Goal: Task Accomplishment & Management: Use online tool/utility

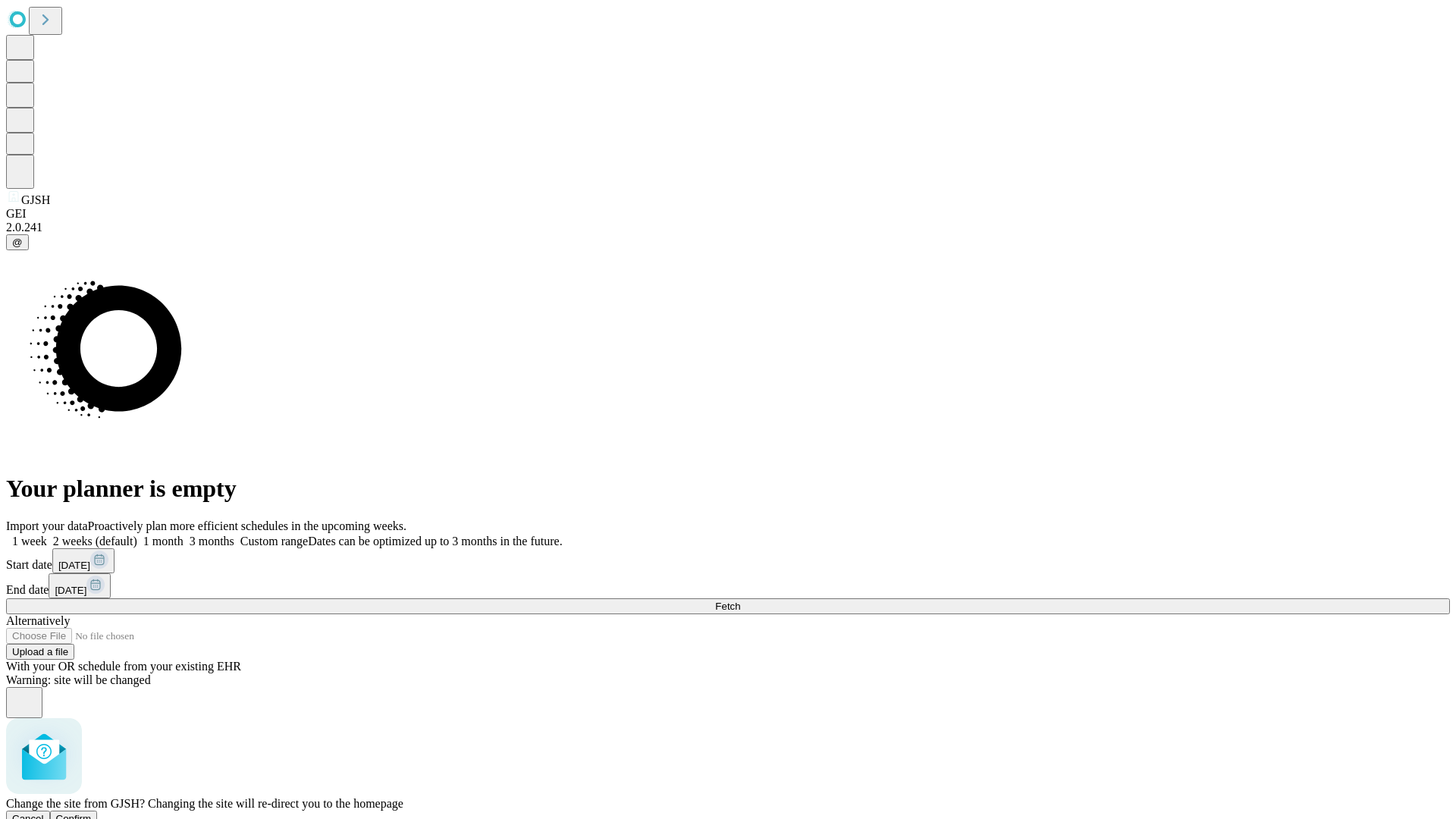
click at [91, 813] on span "Confirm" at bounding box center [74, 819] width 36 height 12
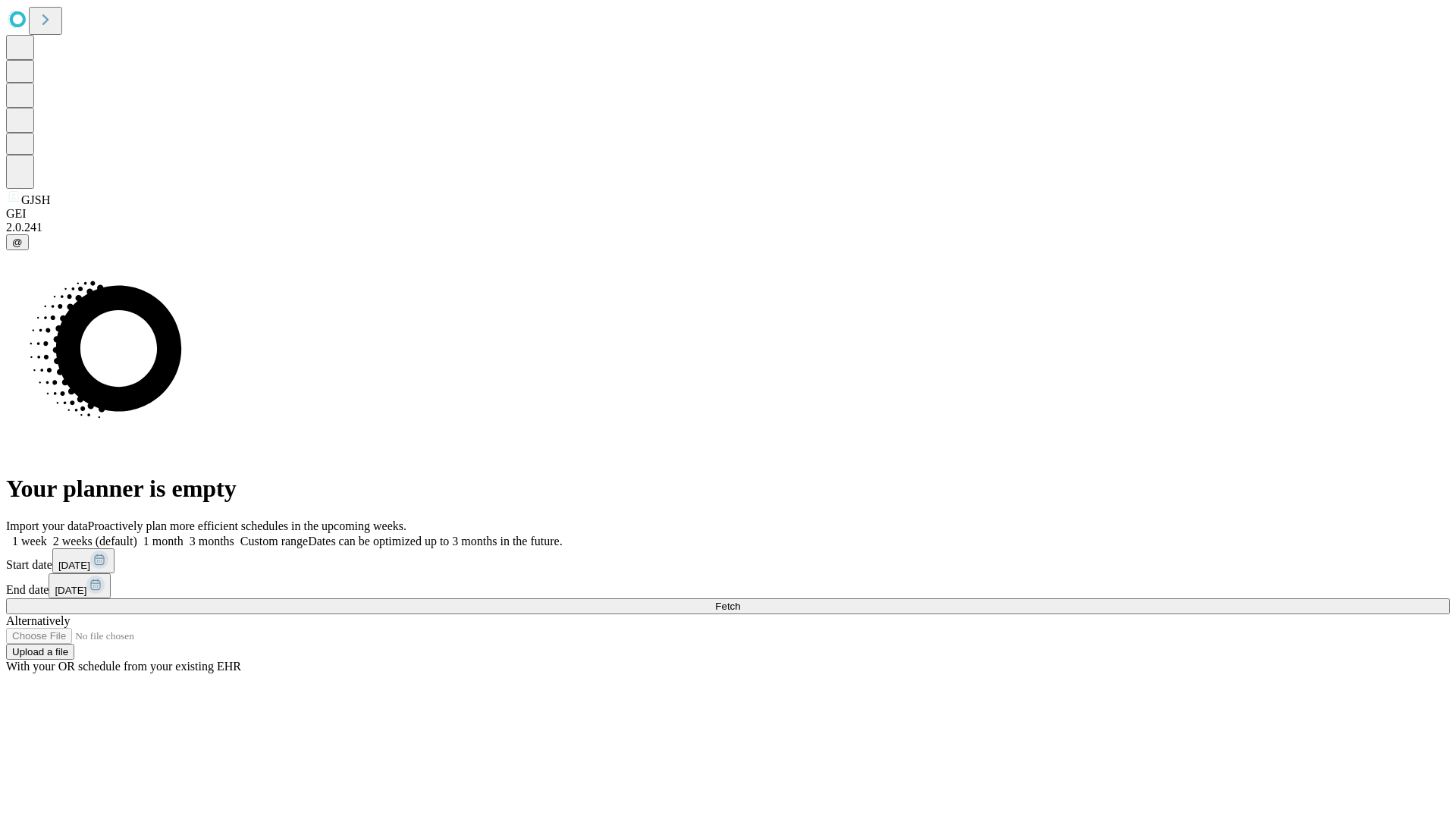
click at [184, 535] on label "1 month" at bounding box center [160, 541] width 46 height 13
click at [740, 600] on span "Fetch" at bounding box center [728, 606] width 25 height 12
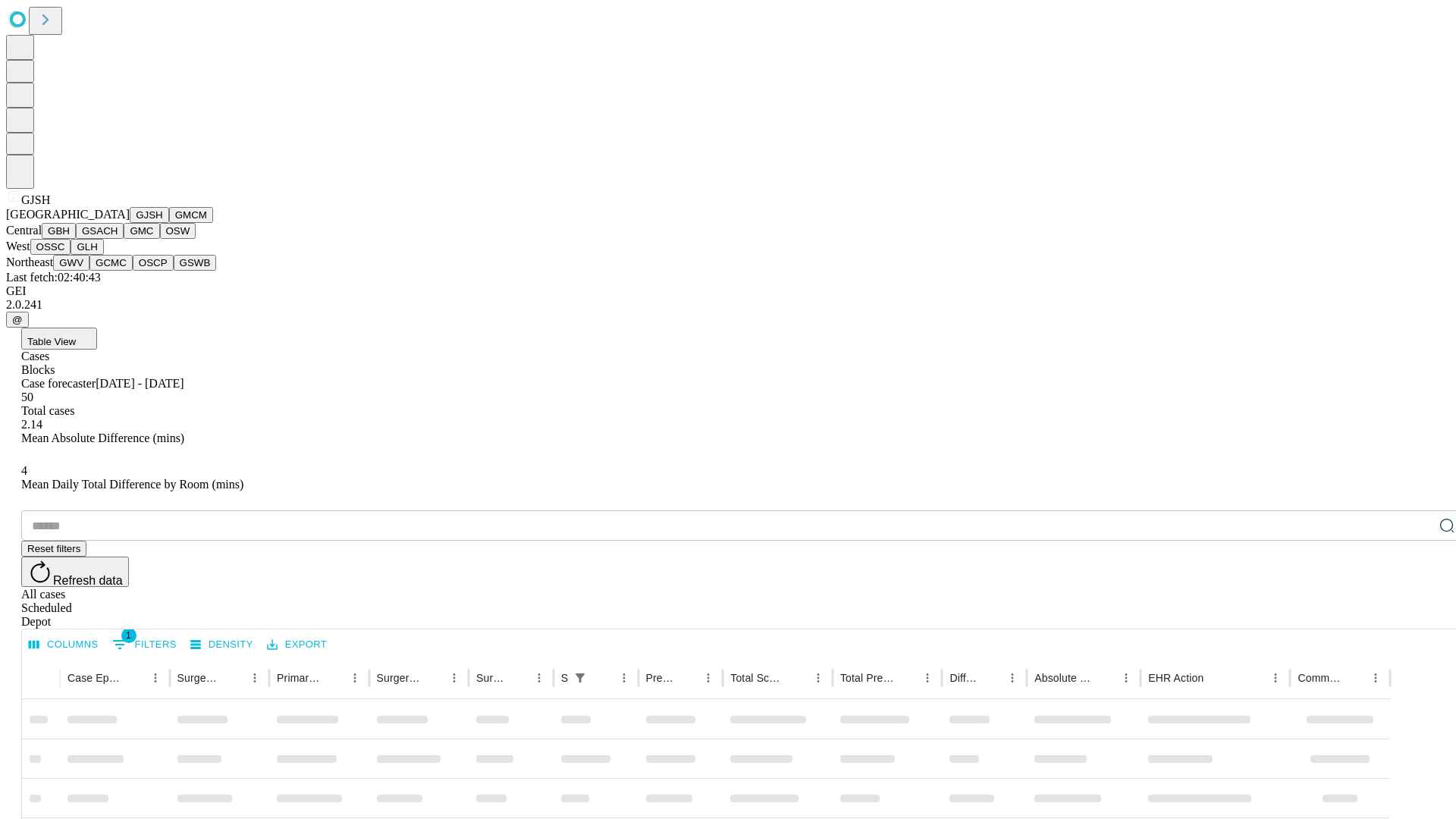
click at [169, 223] on button "GMCM" at bounding box center [191, 215] width 44 height 16
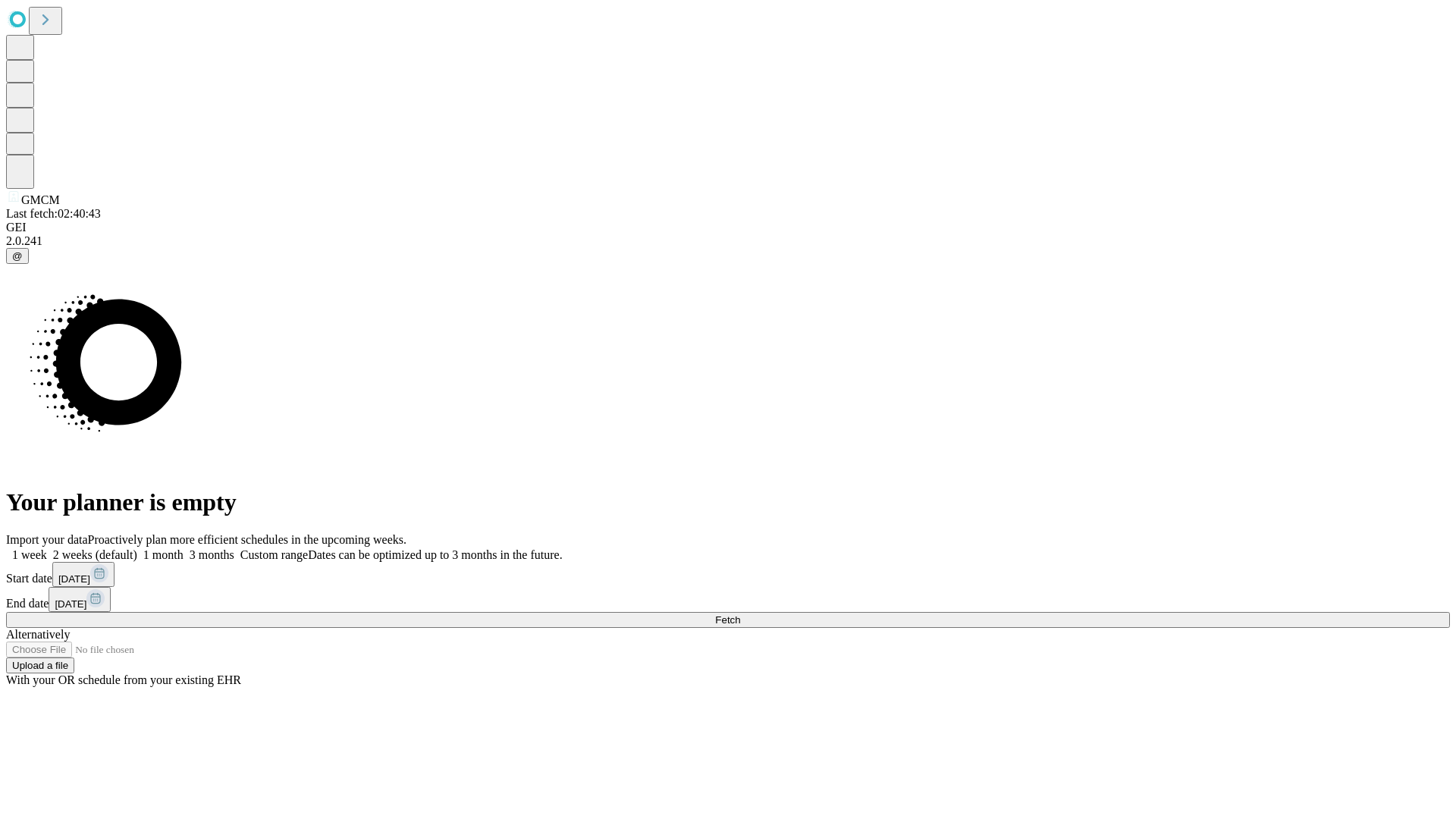
click at [184, 548] on label "1 month" at bounding box center [160, 554] width 46 height 13
click at [740, 614] on span "Fetch" at bounding box center [728, 620] width 25 height 12
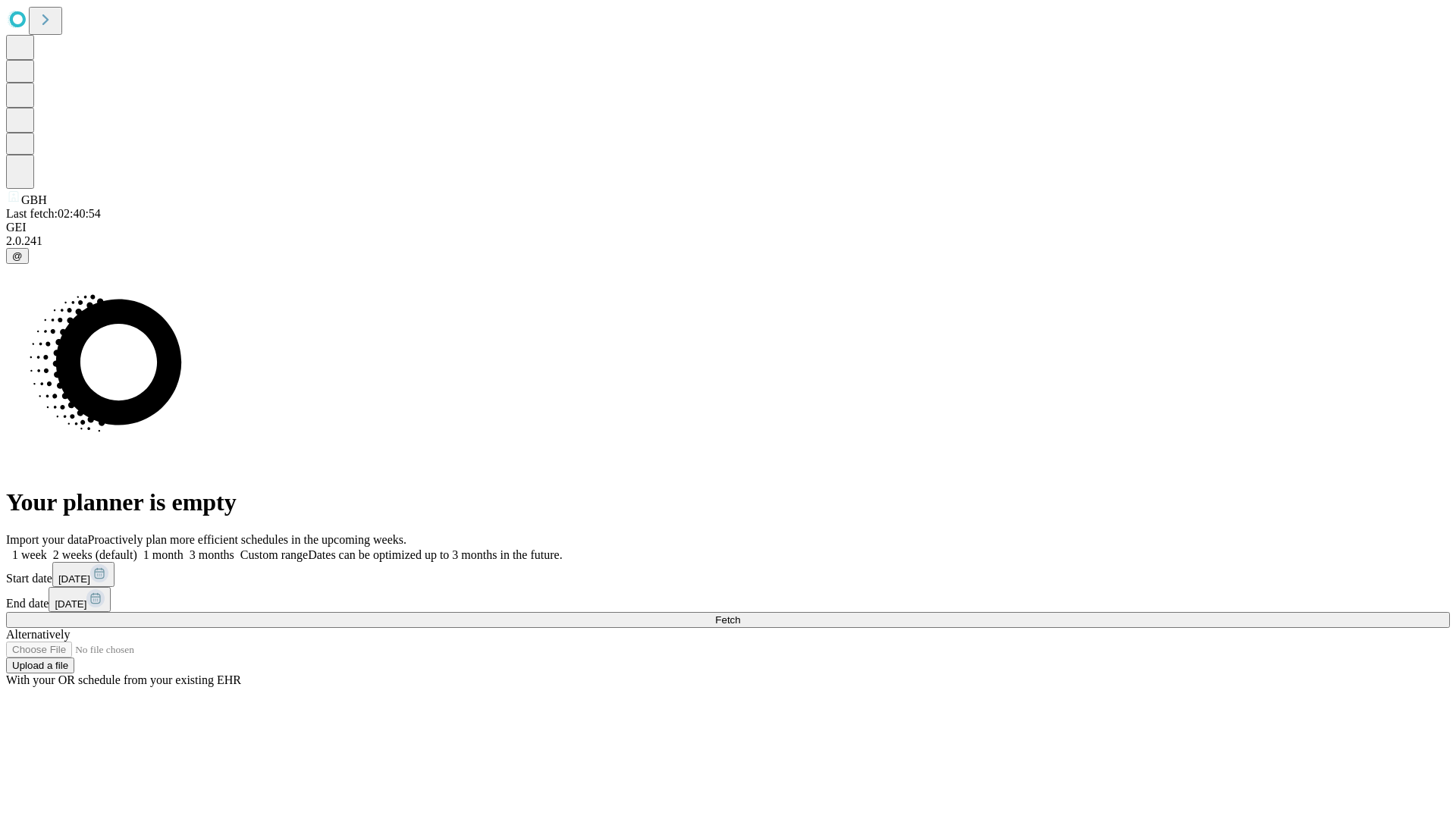
click at [184, 548] on label "1 month" at bounding box center [160, 554] width 46 height 13
click at [740, 614] on span "Fetch" at bounding box center [728, 620] width 25 height 12
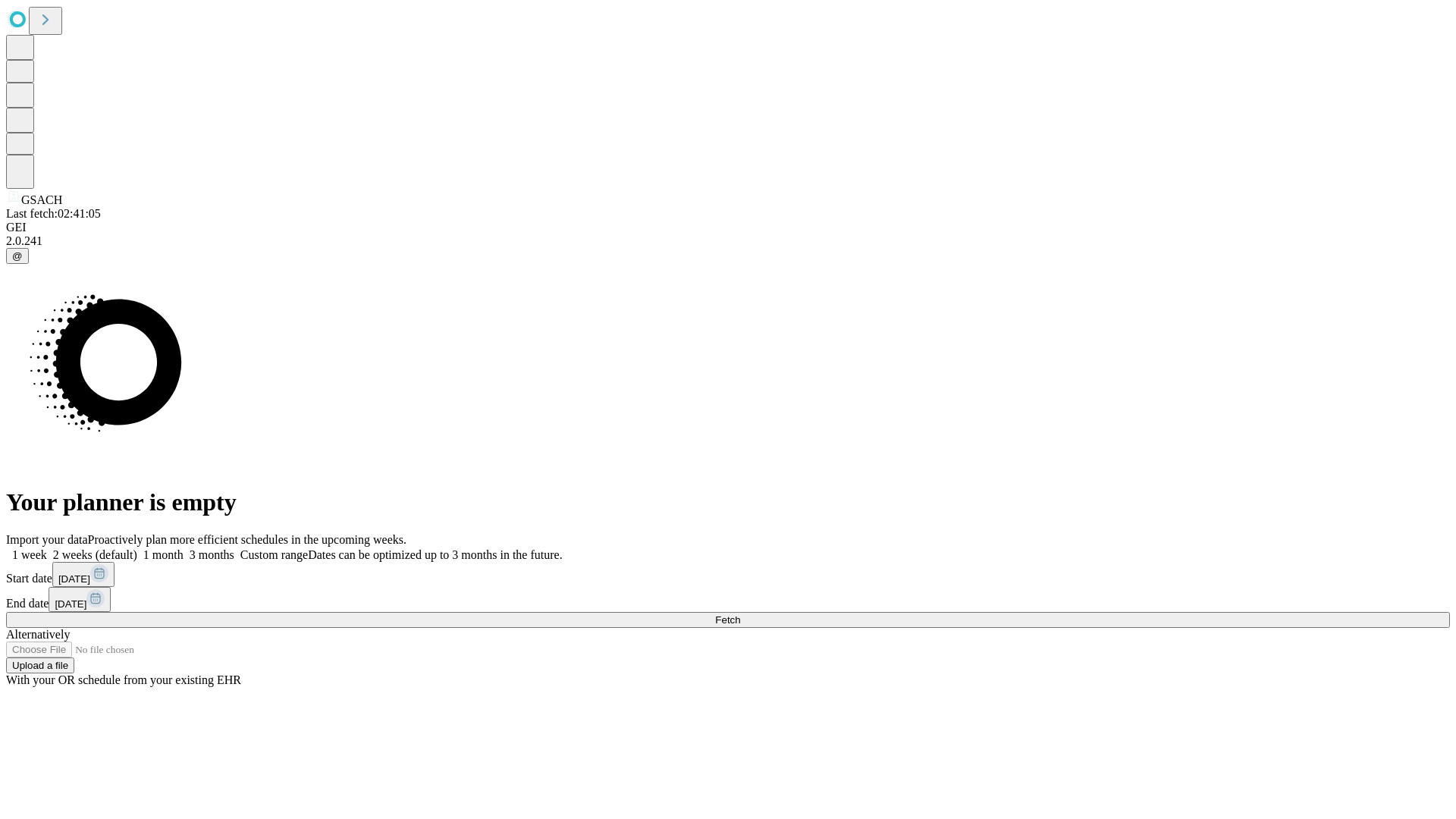
click at [184, 548] on label "1 month" at bounding box center [160, 554] width 46 height 13
click at [740, 614] on span "Fetch" at bounding box center [728, 620] width 25 height 12
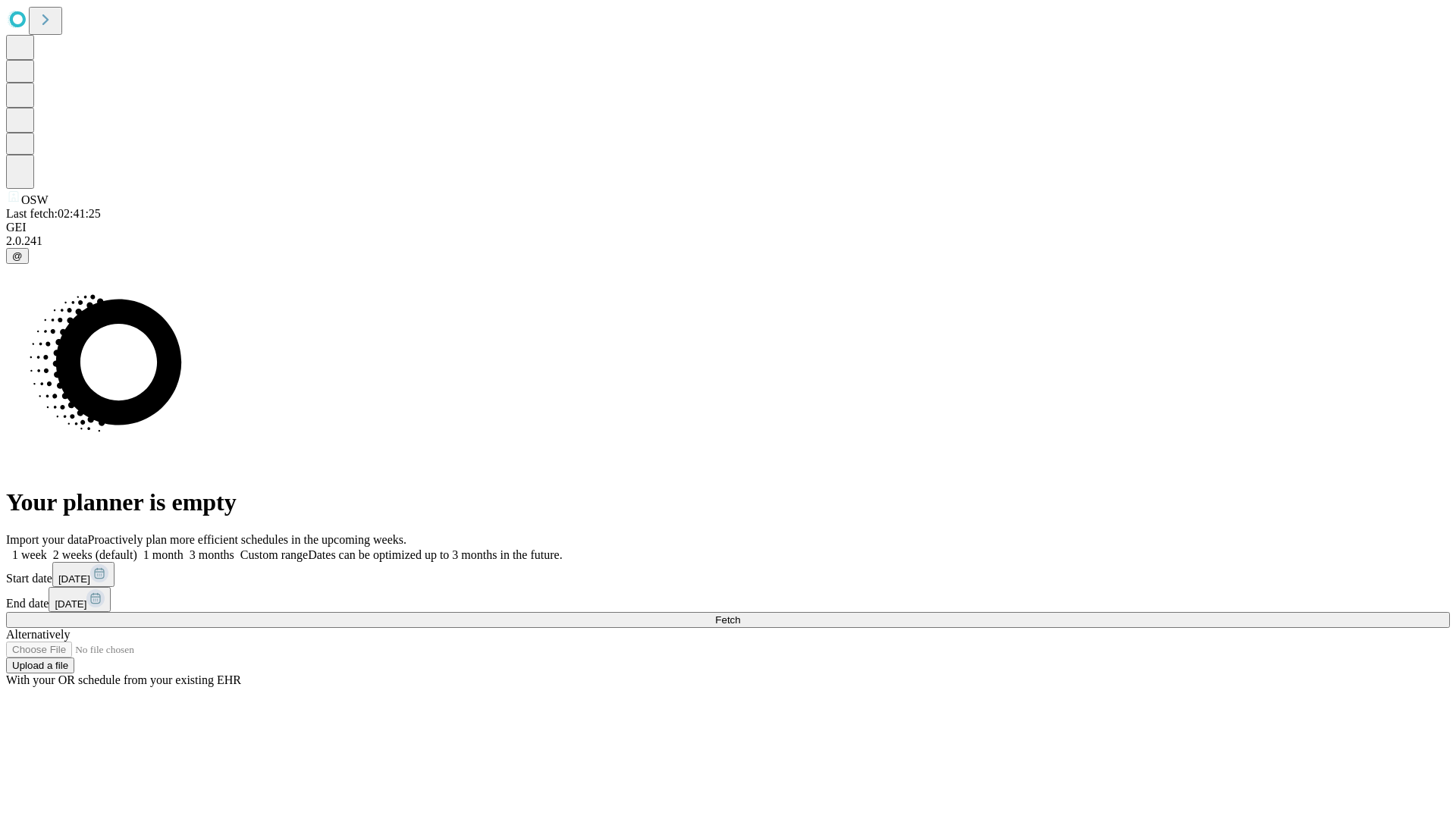
click at [740, 614] on span "Fetch" at bounding box center [728, 620] width 25 height 12
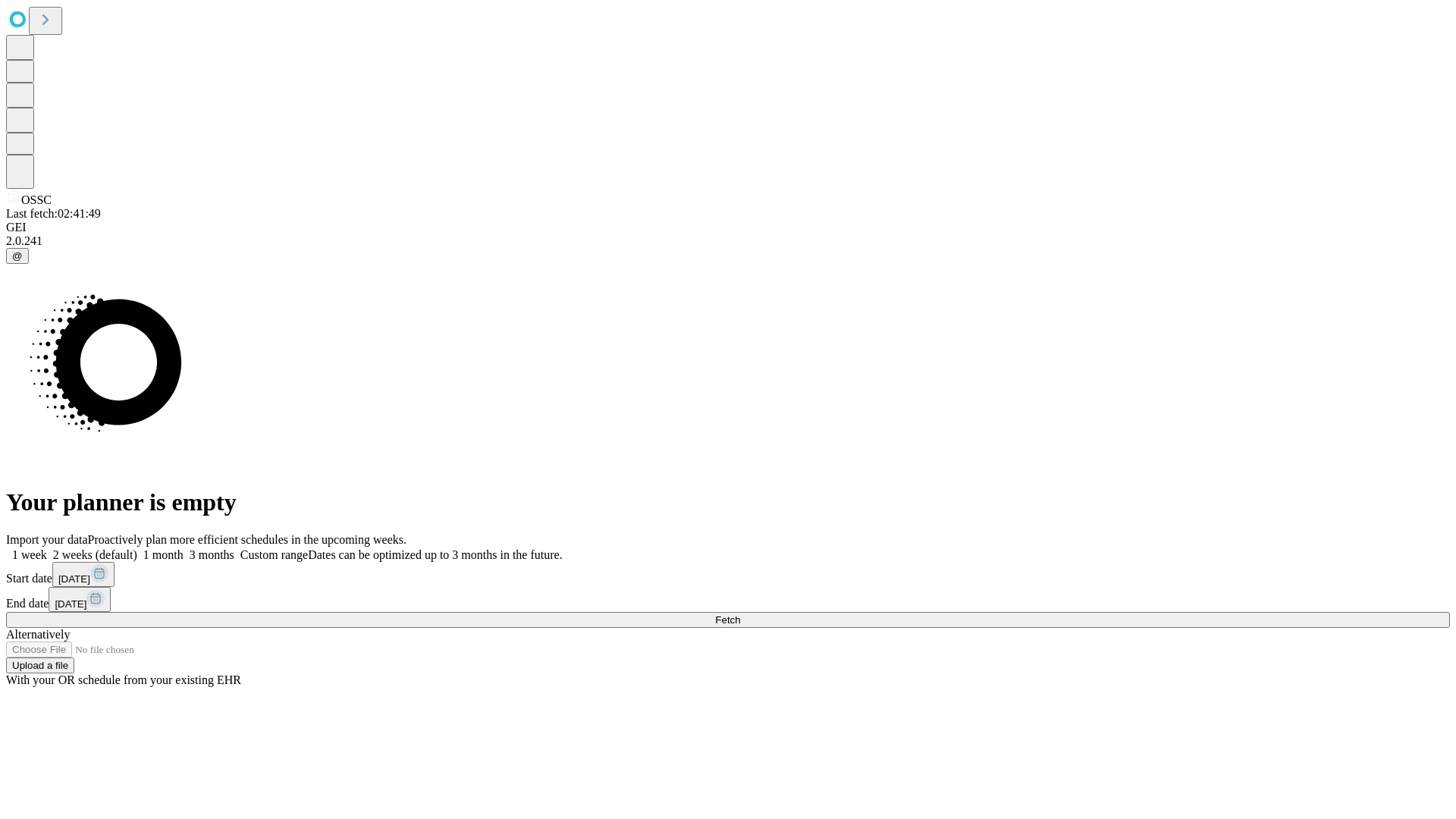
click at [740, 614] on span "Fetch" at bounding box center [728, 620] width 25 height 12
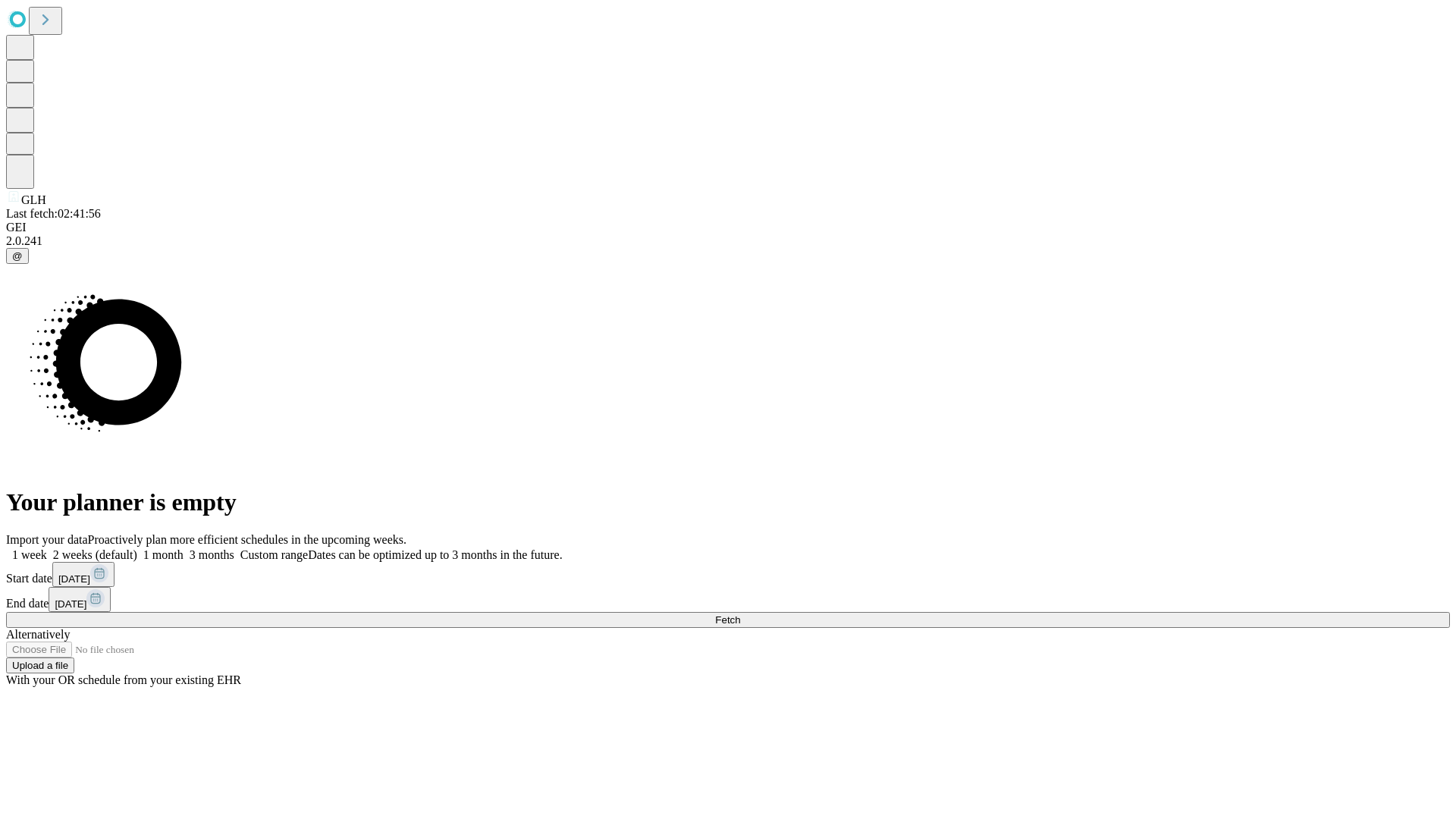
click at [184, 548] on label "1 month" at bounding box center [160, 554] width 46 height 13
click at [740, 614] on span "Fetch" at bounding box center [728, 620] width 25 height 12
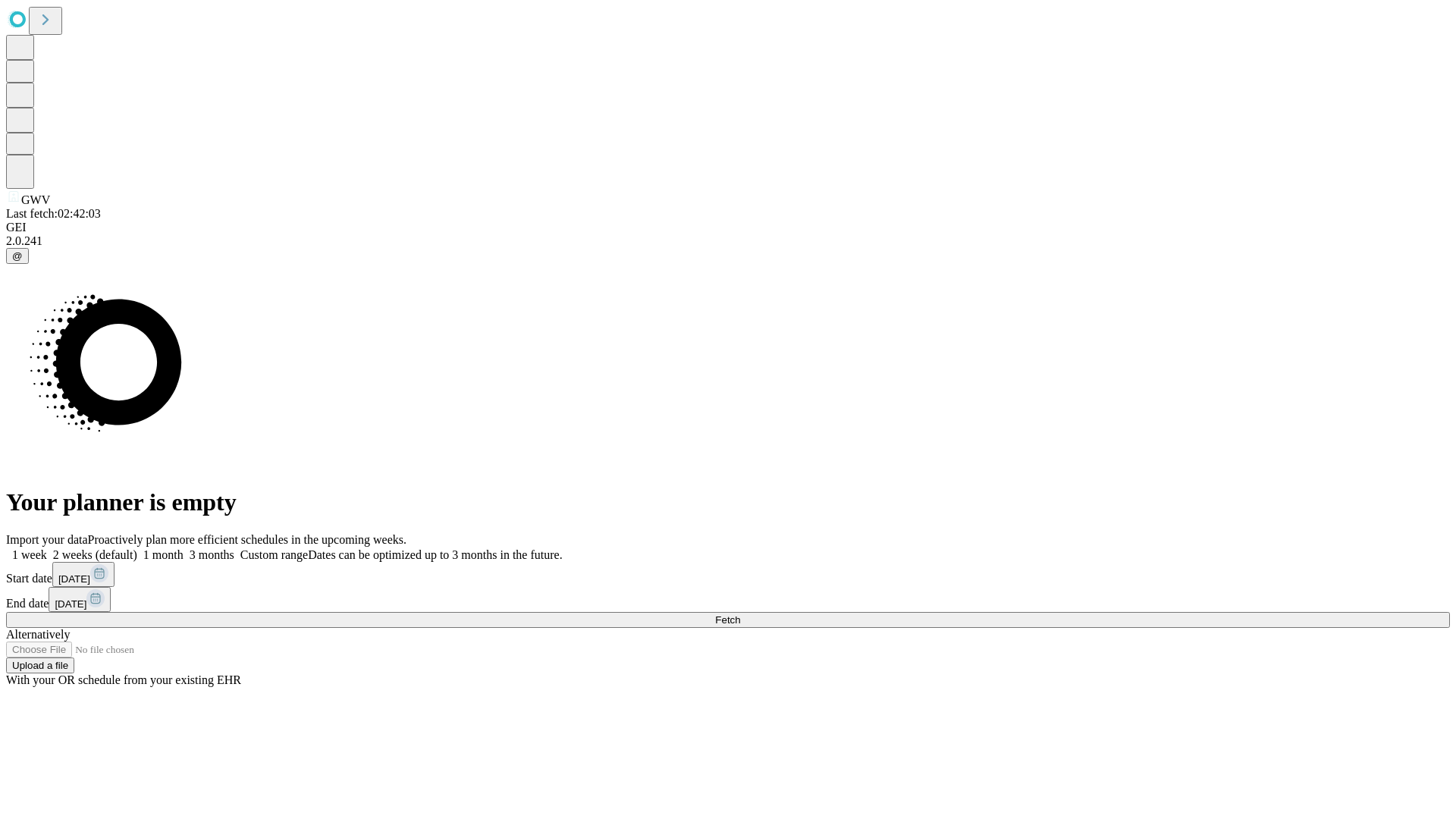
click at [184, 548] on label "1 month" at bounding box center [160, 554] width 46 height 13
click at [740, 614] on span "Fetch" at bounding box center [728, 620] width 25 height 12
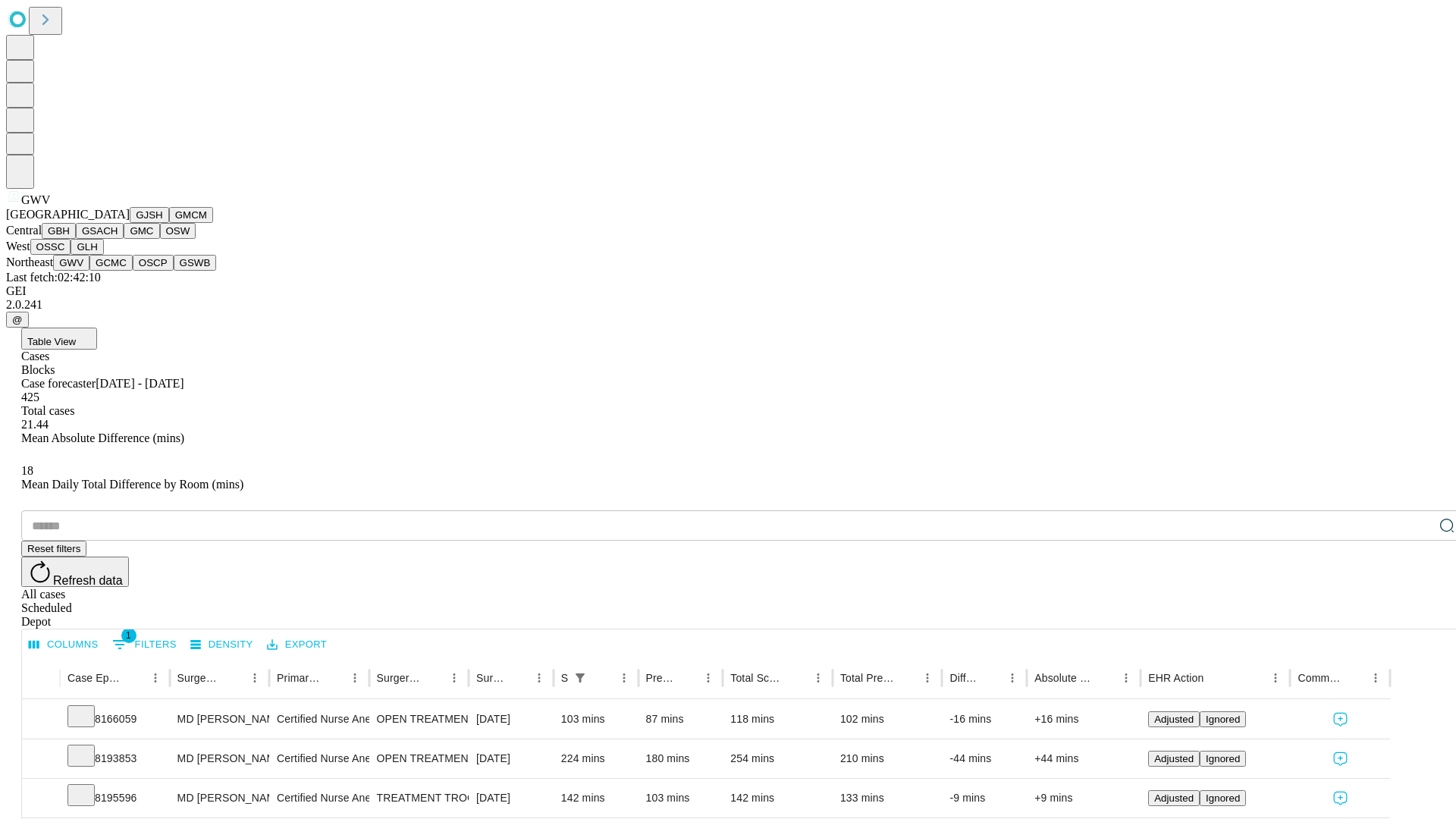
click at [117, 271] on button "GCMC" at bounding box center [111, 262] width 44 height 16
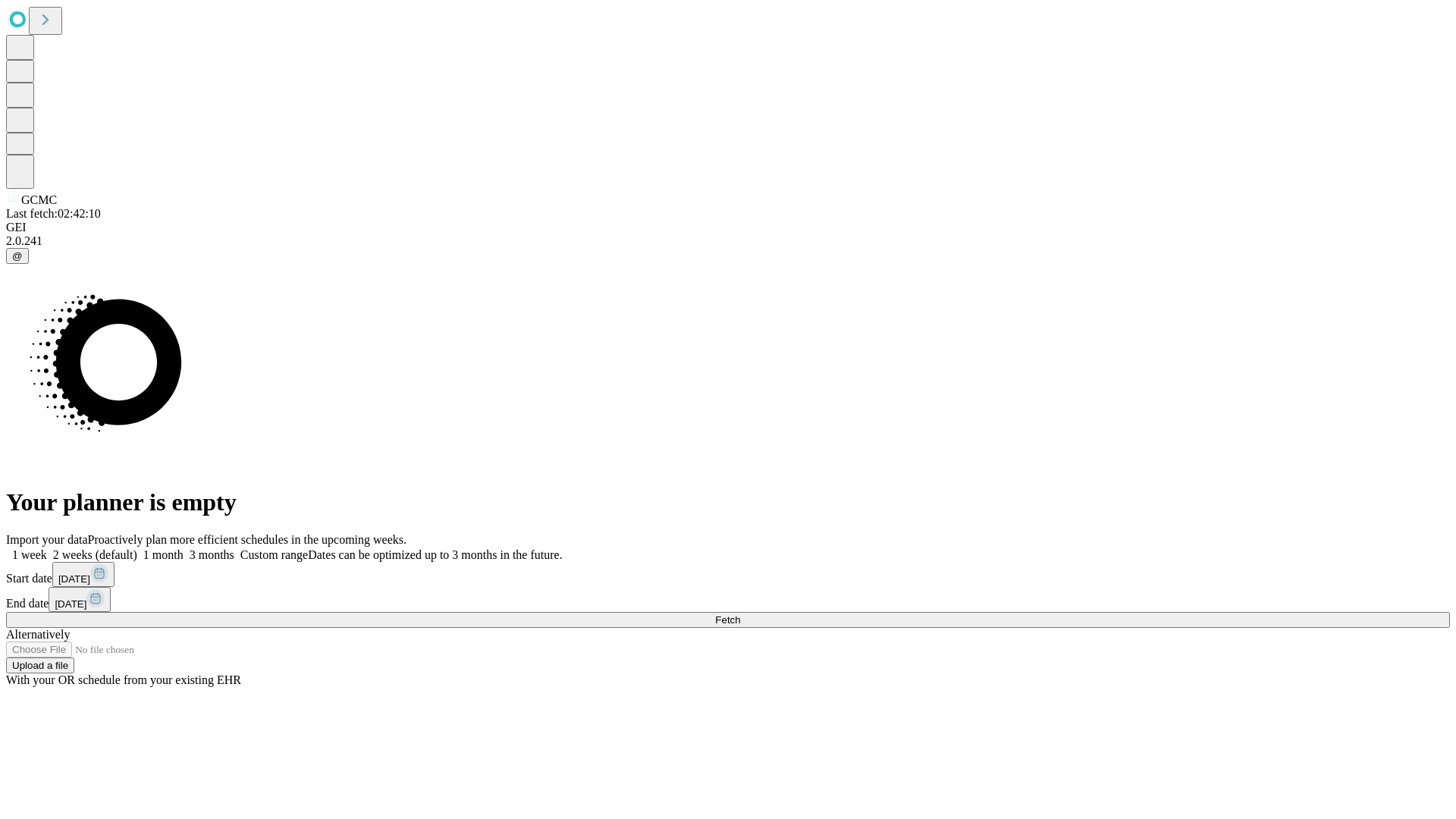
click at [184, 548] on label "1 month" at bounding box center [160, 554] width 46 height 13
click at [740, 614] on span "Fetch" at bounding box center [728, 620] width 25 height 12
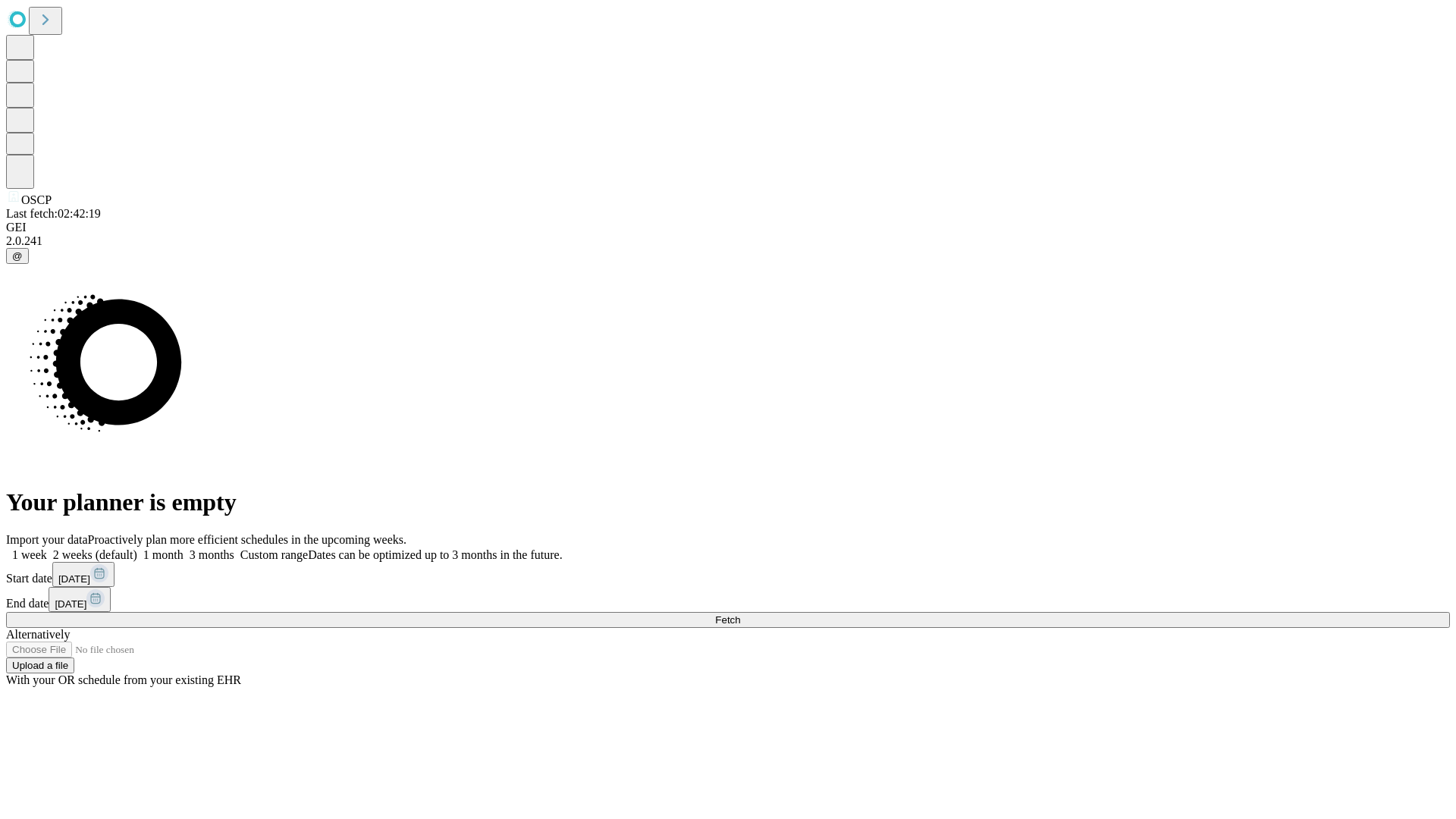
click at [184, 548] on label "1 month" at bounding box center [160, 554] width 46 height 13
click at [740, 614] on span "Fetch" at bounding box center [728, 620] width 25 height 12
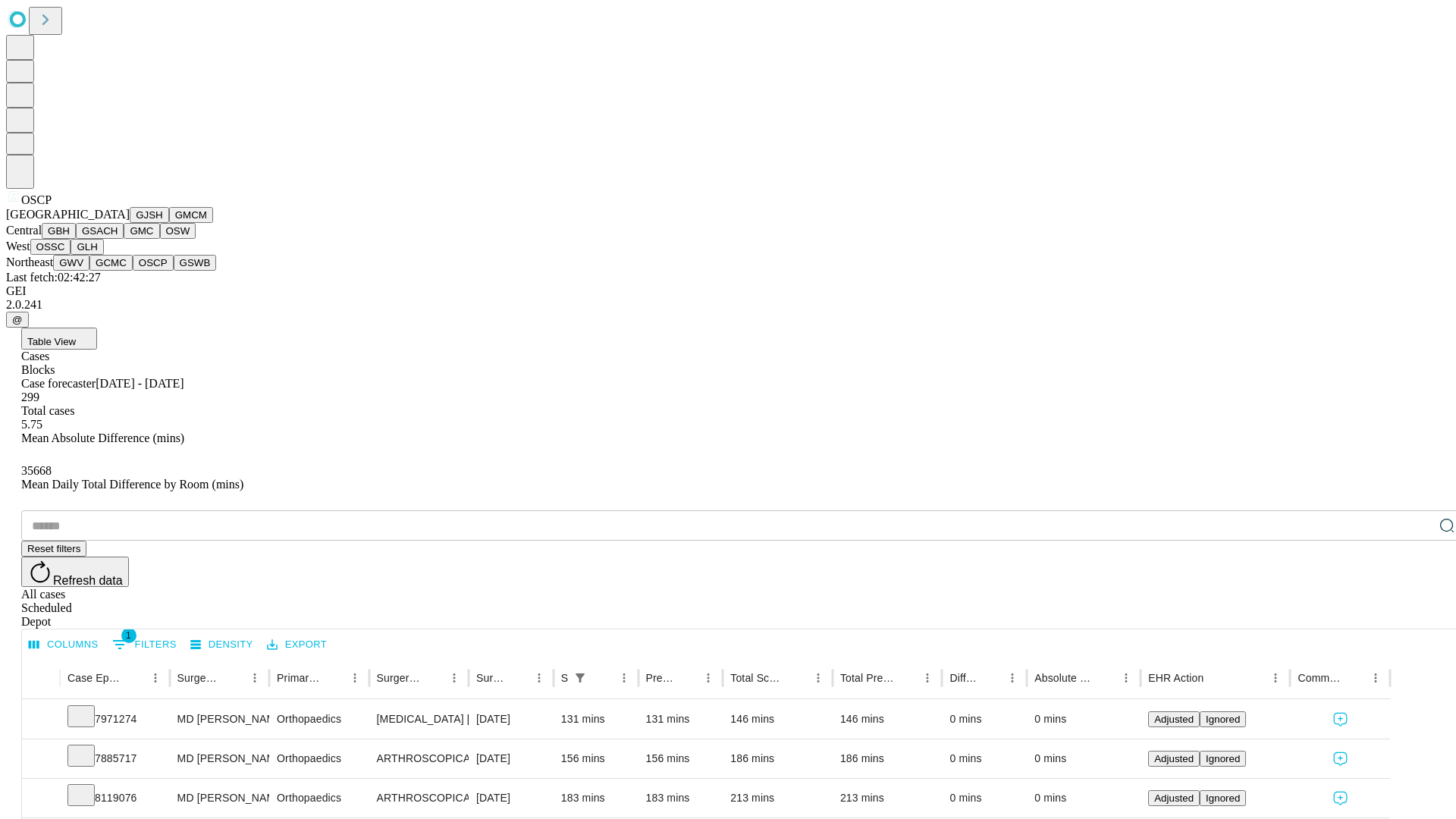
click at [174, 271] on button "GSWB" at bounding box center [195, 262] width 44 height 16
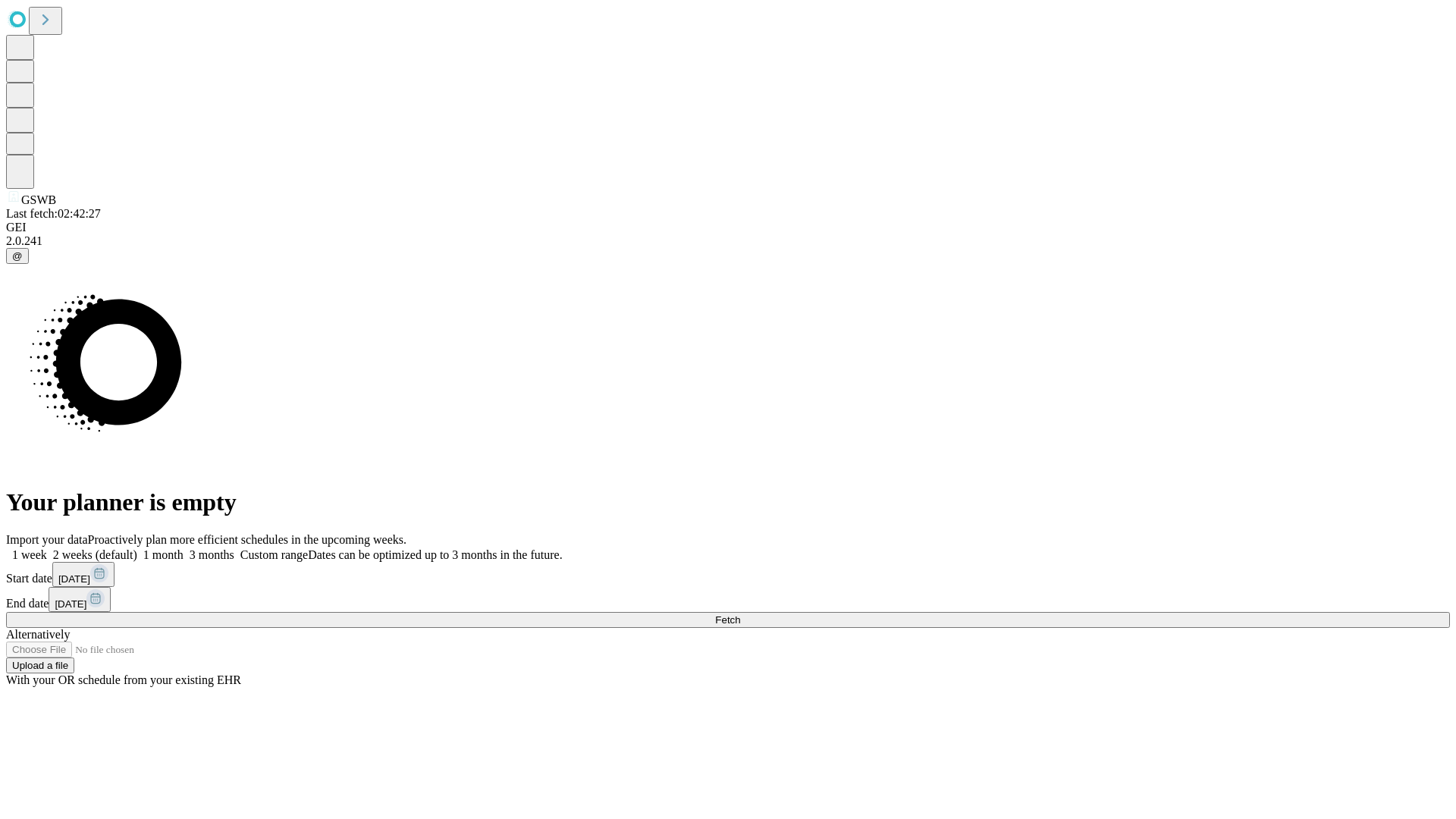
click at [184, 548] on label "1 month" at bounding box center [160, 554] width 46 height 13
click at [740, 614] on span "Fetch" at bounding box center [728, 620] width 25 height 12
